Goal: Transaction & Acquisition: Purchase product/service

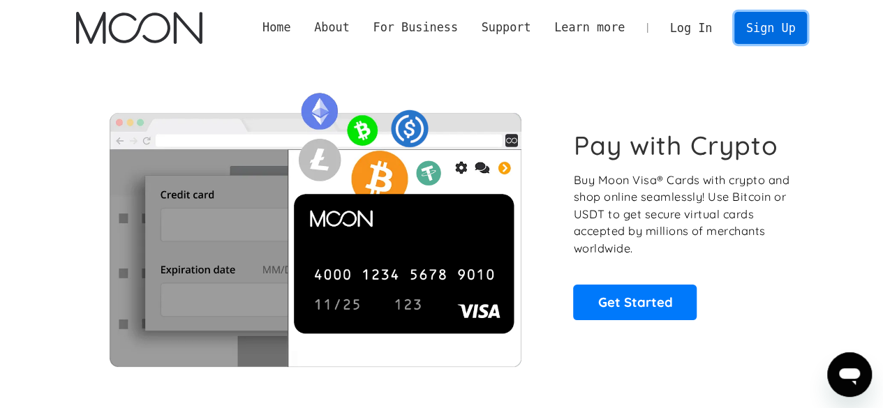
click at [775, 29] on link "Sign Up" at bounding box center [770, 27] width 73 height 31
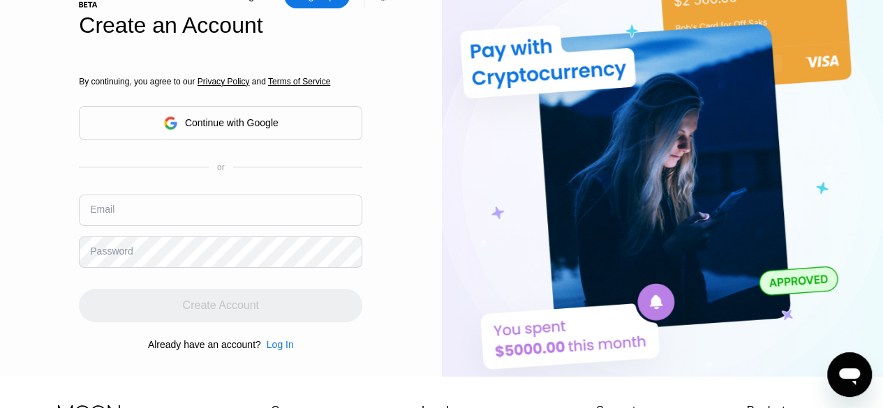
scroll to position [43, 0]
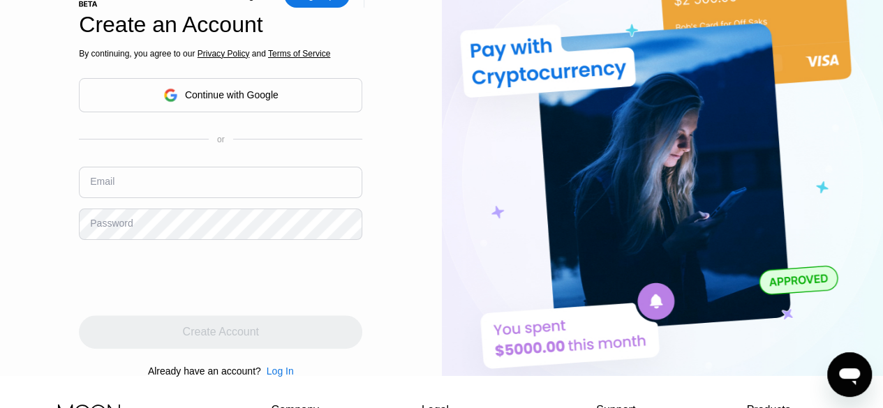
click at [237, 186] on input "text" at bounding box center [220, 182] width 283 height 31
paste input "[EMAIL_ADDRESS][DOMAIN_NAME]"
type input "[EMAIL_ADDRESS][DOMAIN_NAME]"
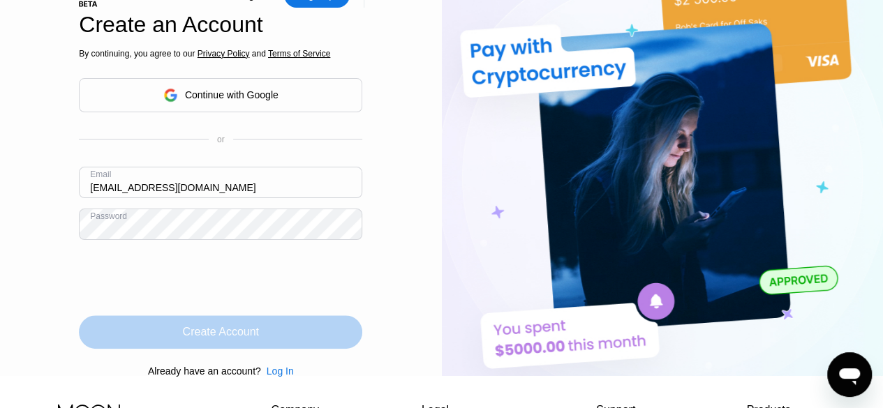
click at [280, 345] on div "Create Account" at bounding box center [220, 331] width 283 height 33
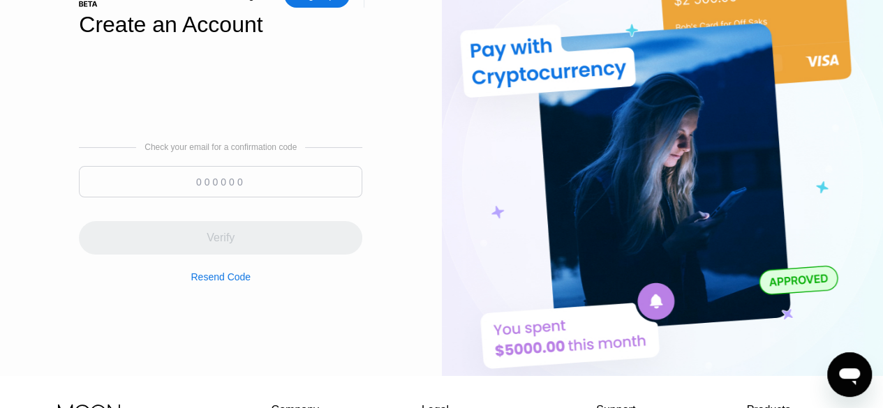
click at [257, 190] on input at bounding box center [220, 181] width 283 height 31
paste input "748147"
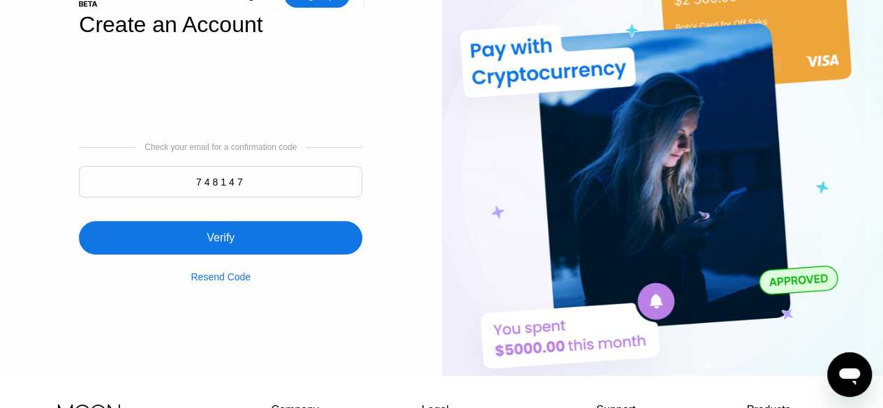
type input "748147"
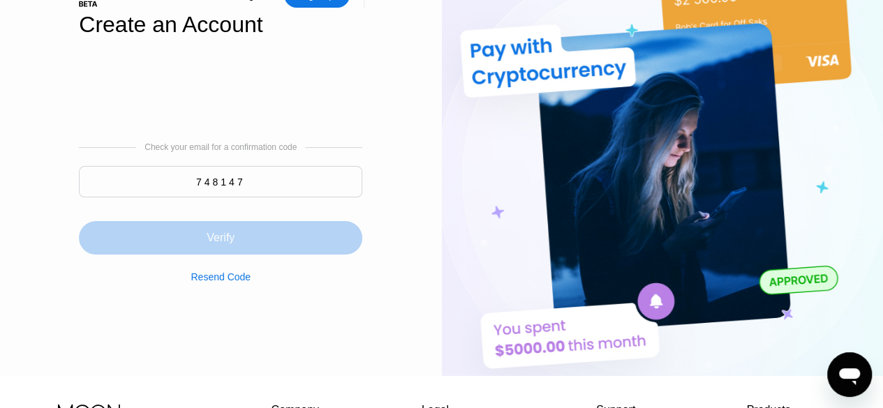
click at [241, 255] on div "Verify" at bounding box center [220, 237] width 283 height 33
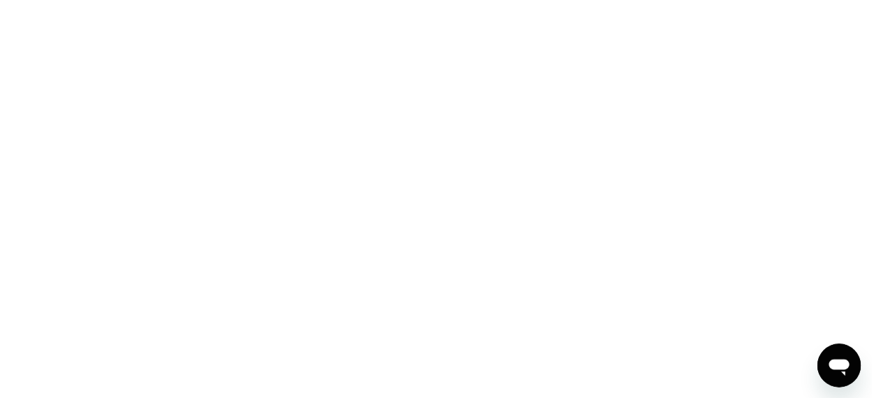
scroll to position [0, 0]
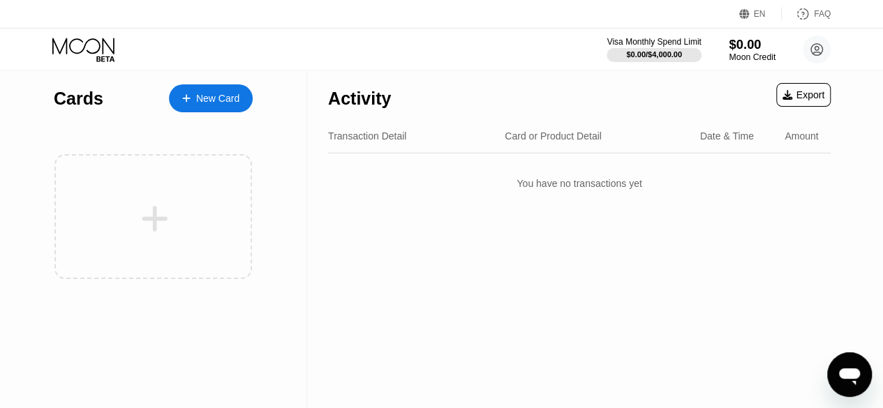
click at [736, 58] on div "Moon Credit" at bounding box center [752, 57] width 47 height 10
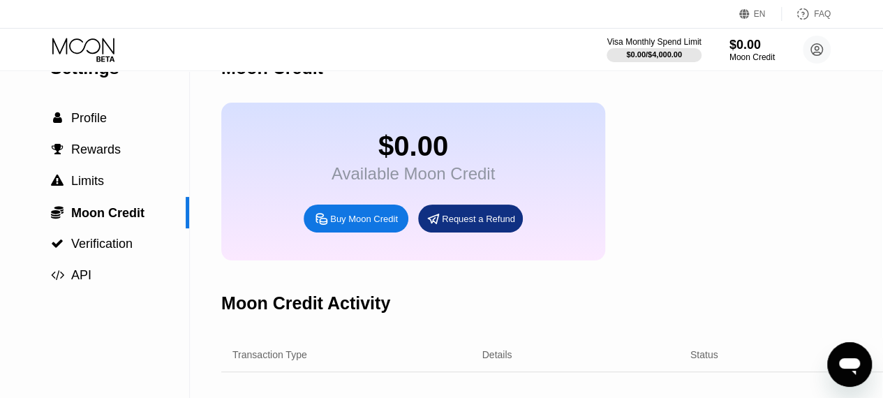
scroll to position [38, 2]
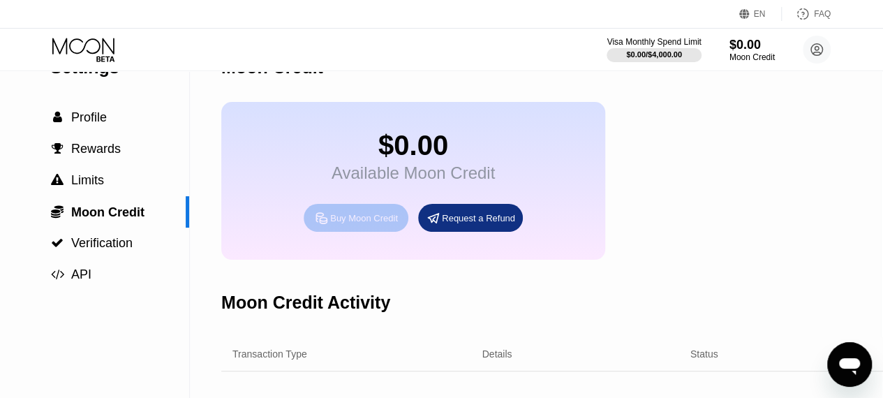
click at [350, 224] on div "Buy Moon Credit" at bounding box center [364, 218] width 68 height 12
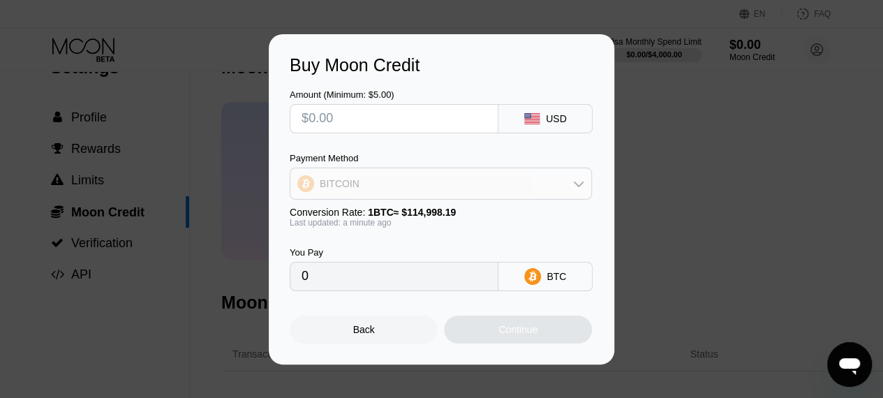
click at [575, 184] on icon at bounding box center [579, 184] width 10 height 6
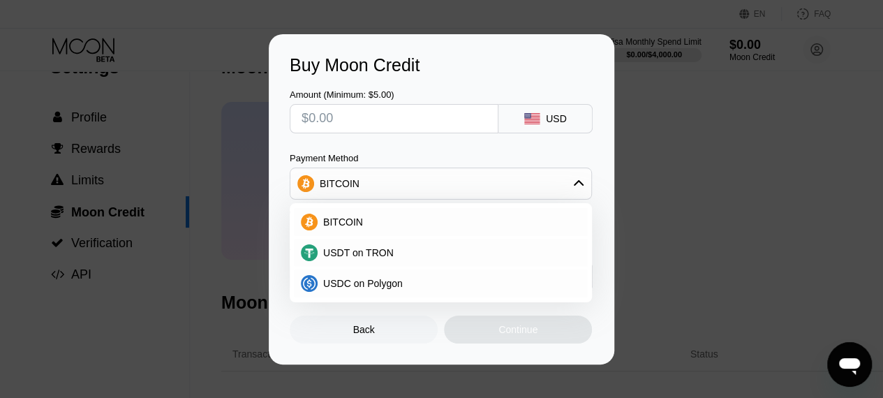
click at [575, 184] on icon at bounding box center [579, 183] width 10 height 6
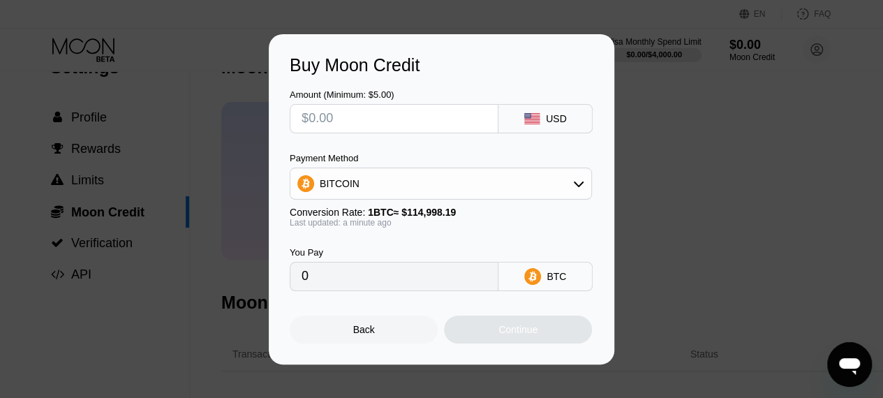
click at [318, 114] on input "text" at bounding box center [393, 119] width 185 height 28
type input "$20"
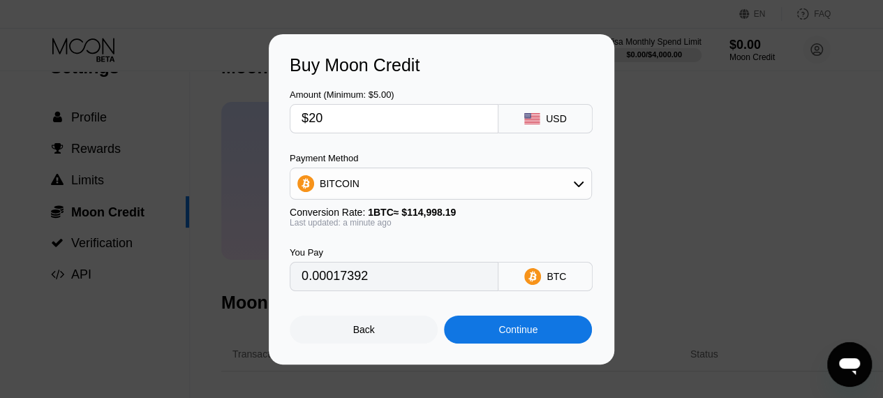
type input "0.00017392"
type input "$20"
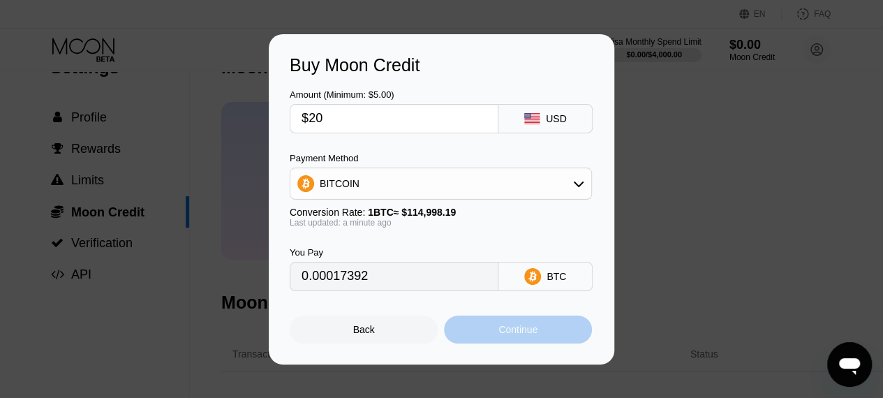
click at [526, 335] on div "Continue" at bounding box center [517, 329] width 39 height 11
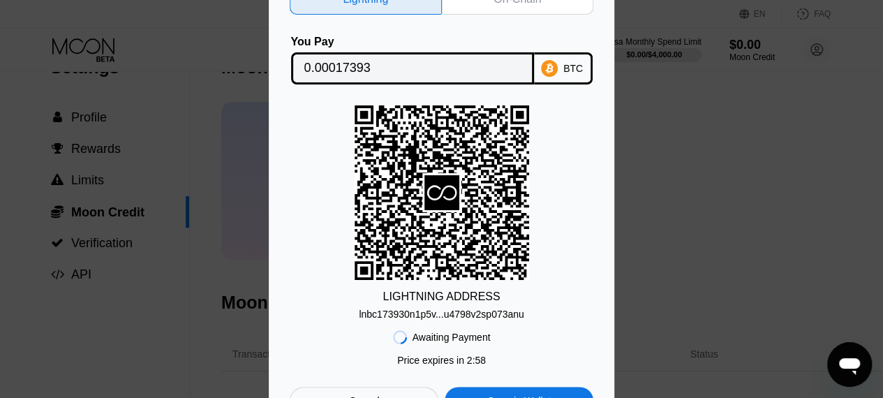
click at [582, 230] on div "LIGHTNING ADDRESS lnbc173930n1p5v...u4798v2sp073anu" at bounding box center [442, 212] width 304 height 214
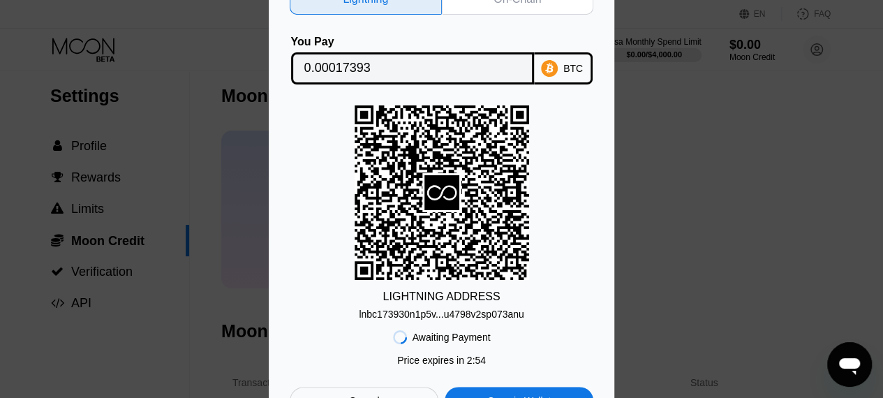
scroll to position [0, 2]
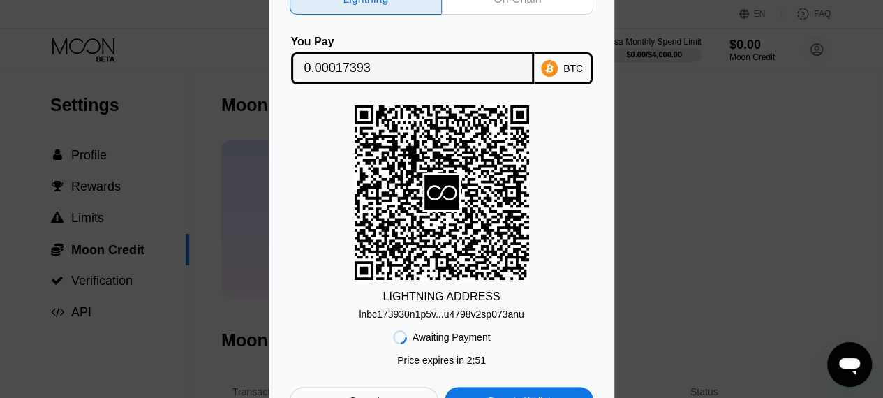
click at [596, 283] on div "Lightning On-Chain You Pay 0.00017393 BTC LIGHTNING ADDRESS lnbc173930n1p5v...u…" at bounding box center [441, 199] width 345 height 472
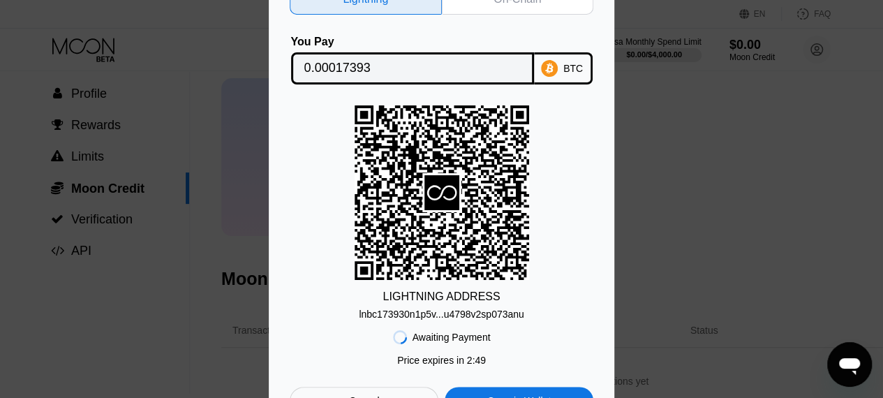
scroll to position [66, 2]
click at [391, 394] on div "Cancel" at bounding box center [364, 401] width 149 height 28
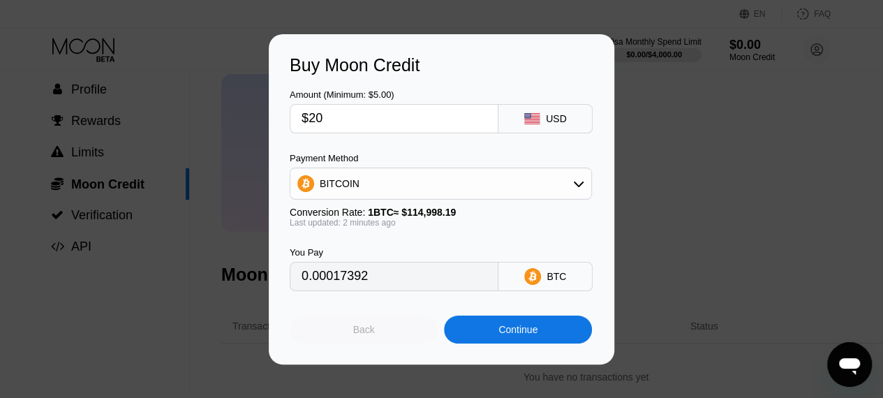
click at [368, 340] on div "Back" at bounding box center [364, 329] width 148 height 28
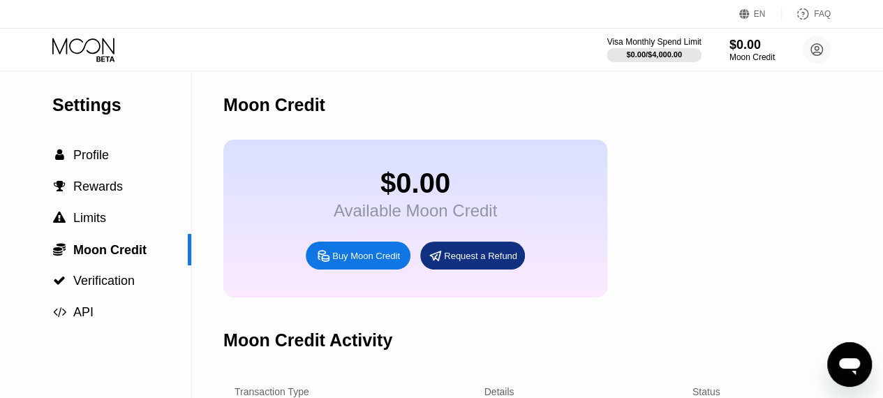
scroll to position [0, 1]
click at [77, 154] on span "Profile" at bounding box center [91, 155] width 36 height 14
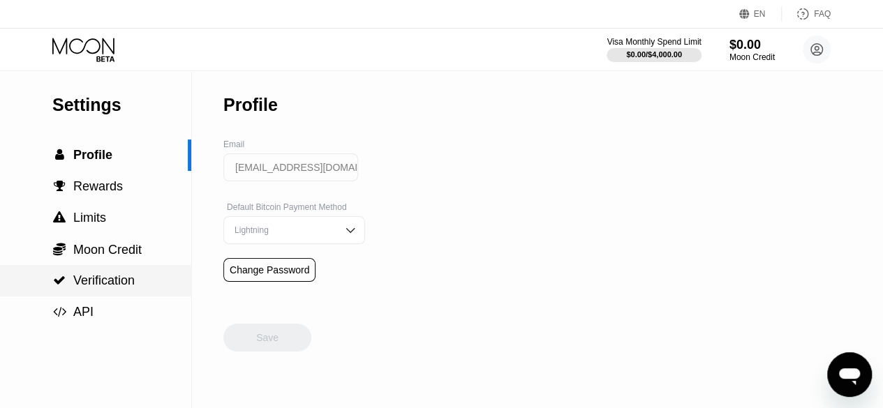
click at [100, 288] on span "Verification" at bounding box center [103, 281] width 61 height 14
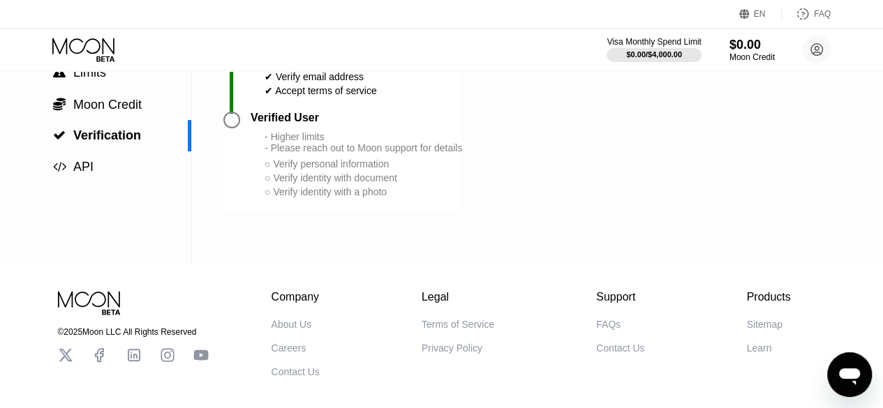
scroll to position [146, 0]
click at [232, 136] on div at bounding box center [236, 161] width 27 height 101
click at [257, 169] on div "Verified User - Higher limits - Please reach out to Moon support for details ○ …" at bounding box center [356, 154] width 211 height 87
click at [267, 169] on div "○ Verify personal information" at bounding box center [362, 163] width 197 height 11
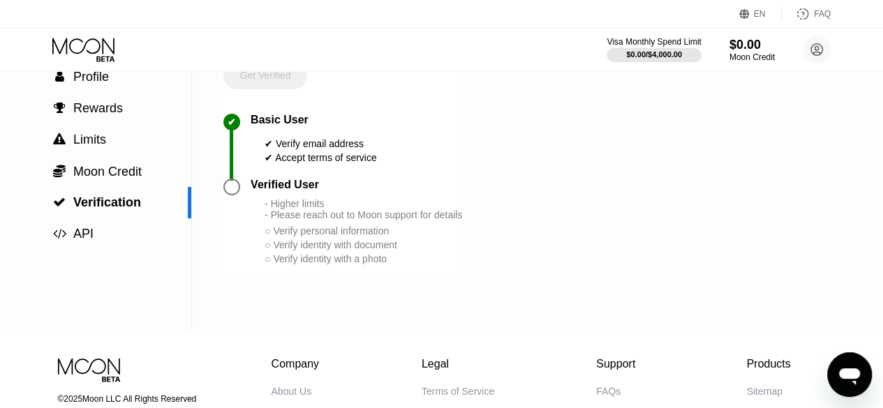
scroll to position [64, 0]
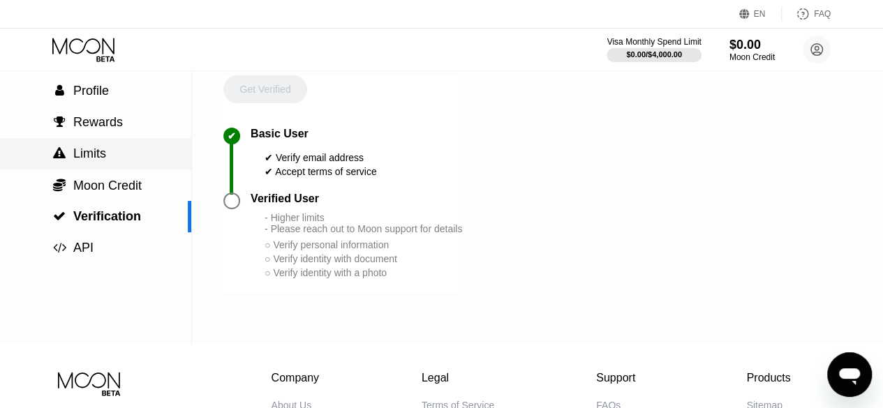
click at [104, 158] on span "Limits" at bounding box center [89, 154] width 33 height 14
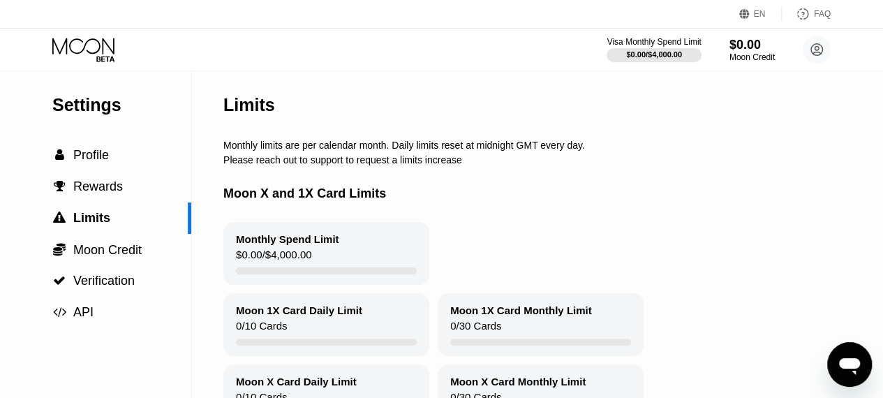
click at [72, 47] on icon at bounding box center [84, 50] width 65 height 24
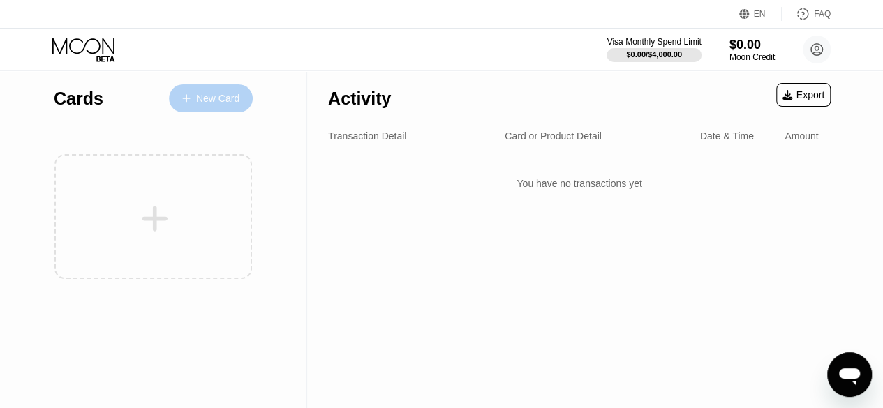
click at [217, 101] on div "New Card" at bounding box center [217, 99] width 43 height 12
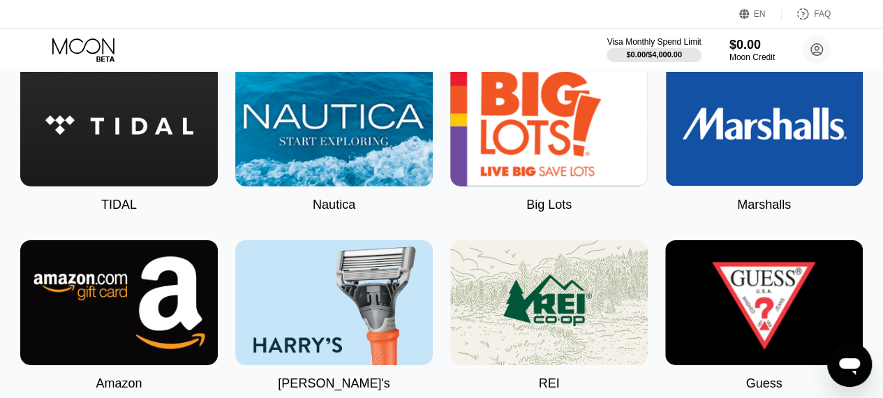
scroll to position [2086, 1]
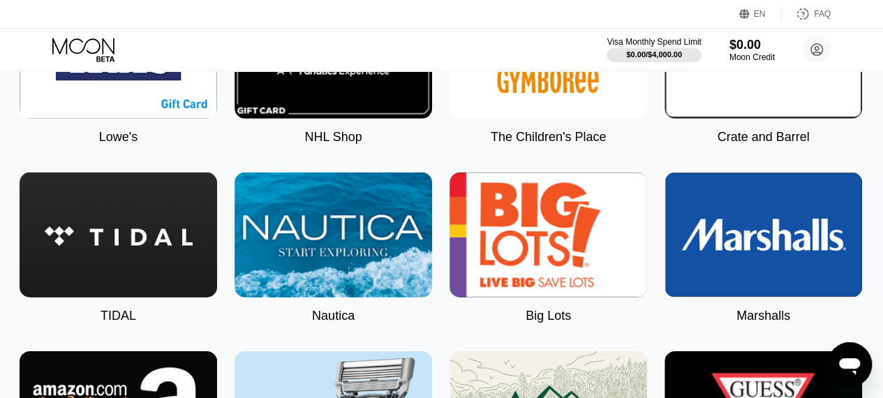
click at [632, 239] on img at bounding box center [547, 234] width 197 height 125
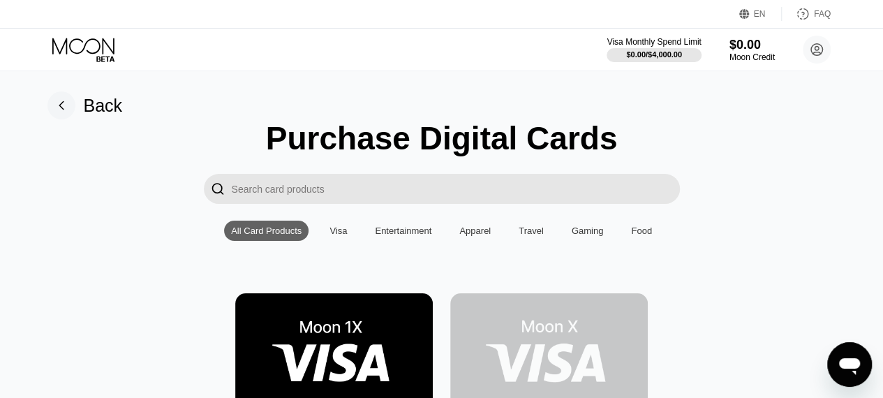
type input "0"
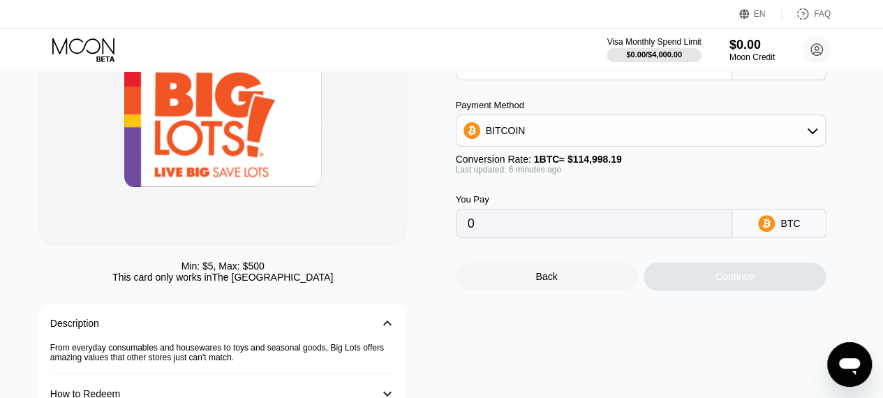
scroll to position [114, 0]
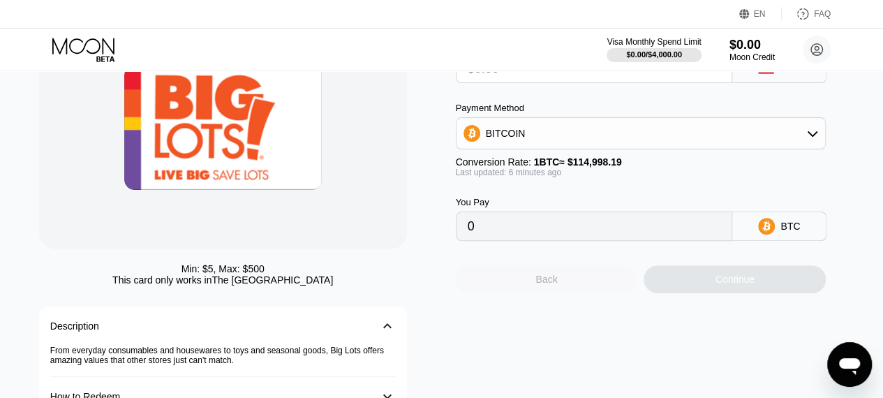
click at [563, 293] on div "Back" at bounding box center [547, 279] width 182 height 28
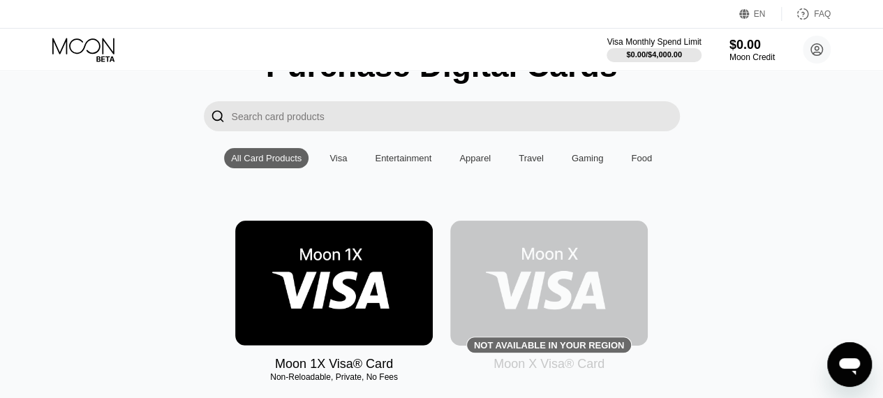
scroll to position [80, 0]
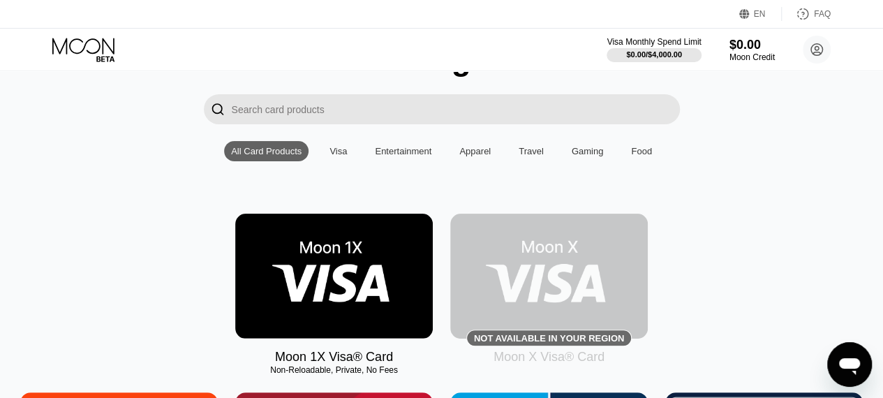
click at [341, 156] on div "Visa" at bounding box center [337, 151] width 17 height 10
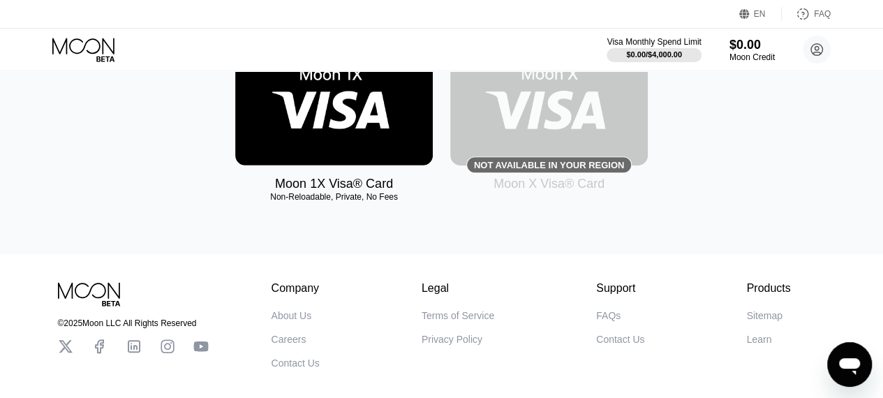
scroll to position [248, 0]
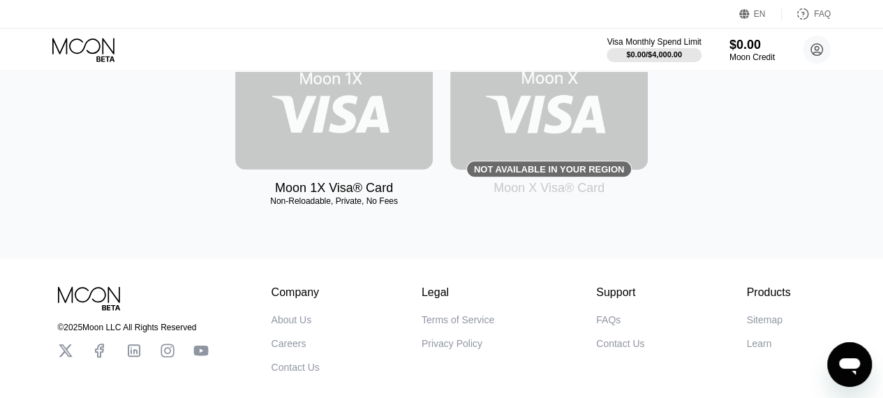
click at [327, 146] on img at bounding box center [333, 107] width 197 height 125
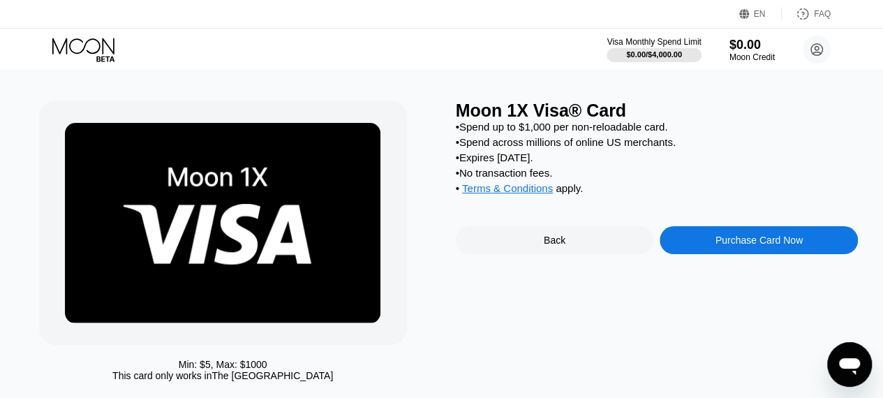
scroll to position [12, 0]
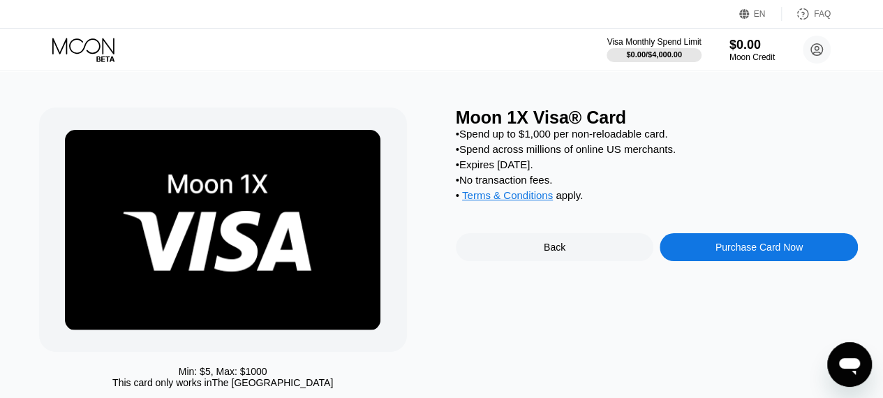
click at [766, 261] on div "Purchase Card Now" at bounding box center [758, 247] width 198 height 28
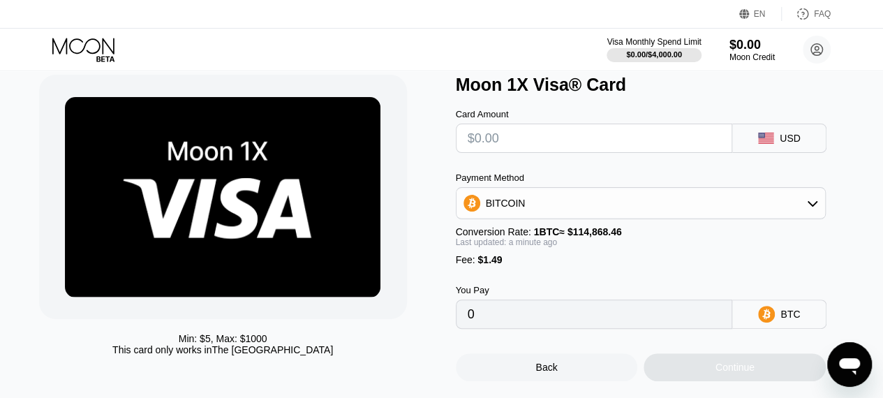
scroll to position [45, 0]
